Goal: Information Seeking & Learning: Learn about a topic

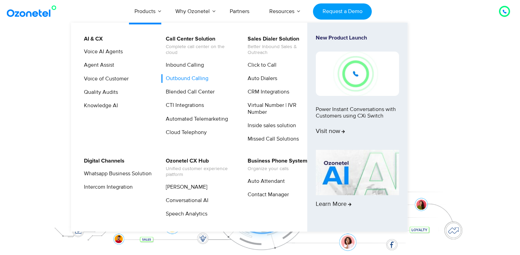
click at [179, 80] on link "Outbound Calling" at bounding box center [185, 78] width 48 height 9
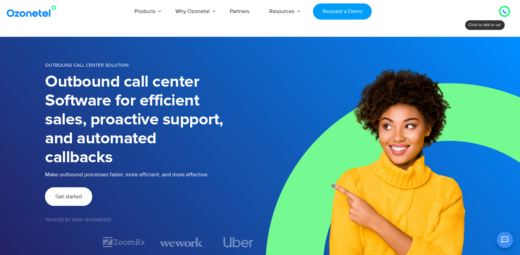
click at [61, 194] on span "Get started" at bounding box center [68, 196] width 26 height 5
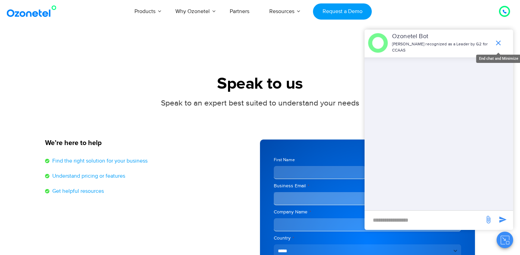
click at [499, 40] on icon "end chat or minimize" at bounding box center [498, 43] width 8 height 8
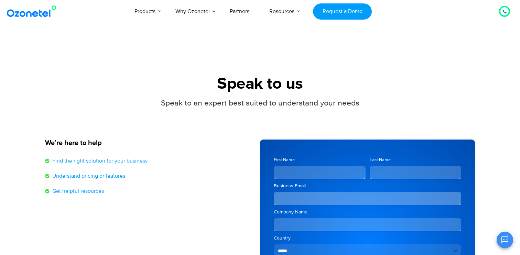
click at [506, 11] on icon at bounding box center [504, 12] width 4 height 4
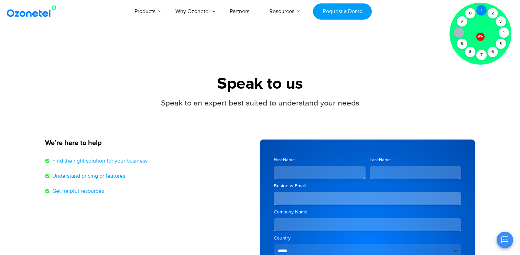
click at [479, 10] on div "1" at bounding box center [481, 10] width 10 height 10
click at [444, 202] on input "Business Email *" at bounding box center [367, 198] width 187 height 13
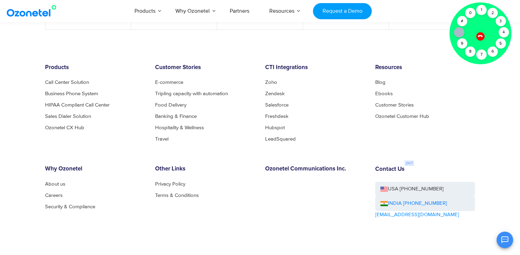
scroll to position [410, 0]
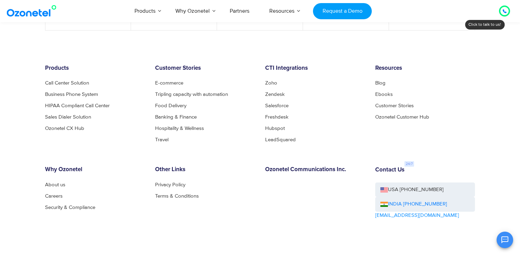
click at [492, 21] on div "Products AI & CX Voice AI Agents Agent Assist Voice of Customer Quality Audits …" at bounding box center [302, 11] width 424 height 23
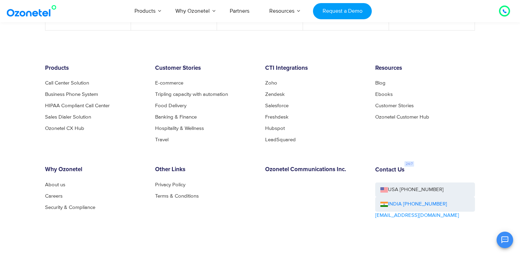
click at [507, 11] on div at bounding box center [504, 11] width 8 height 8
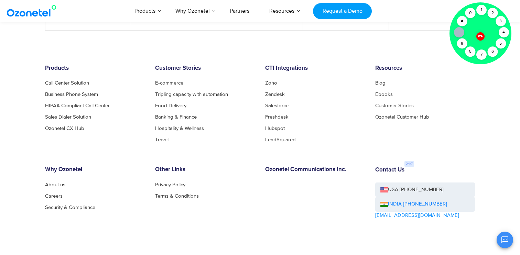
click at [480, 35] on icon at bounding box center [479, 36] width 5 height 5
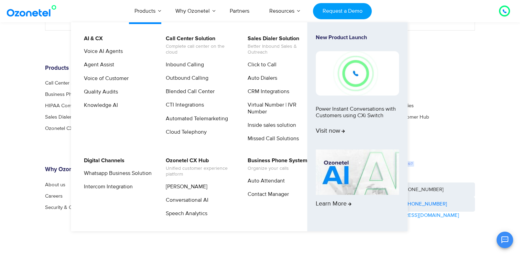
click at [366, 74] on img at bounding box center [356, 73] width 83 height 44
